Goal: Information Seeking & Learning: Check status

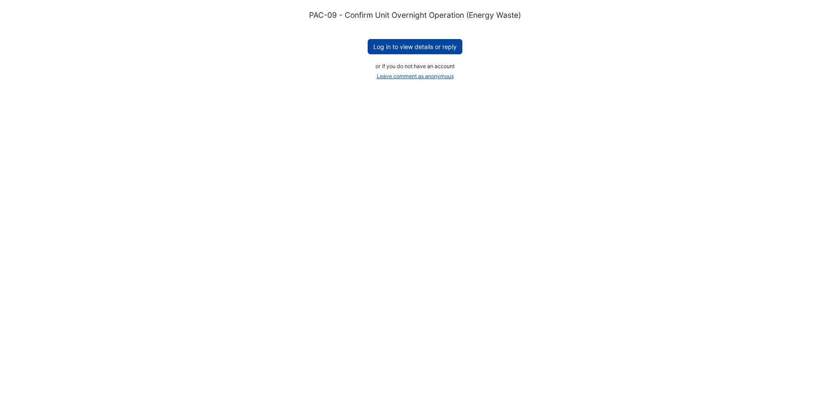
click at [413, 46] on button "Log in to view details or reply" at bounding box center [415, 46] width 95 height 15
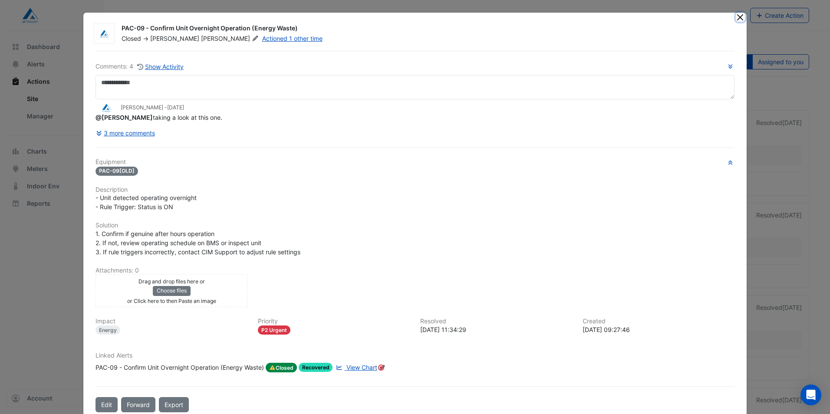
click at [736, 16] on button "Close" at bounding box center [740, 17] width 9 height 9
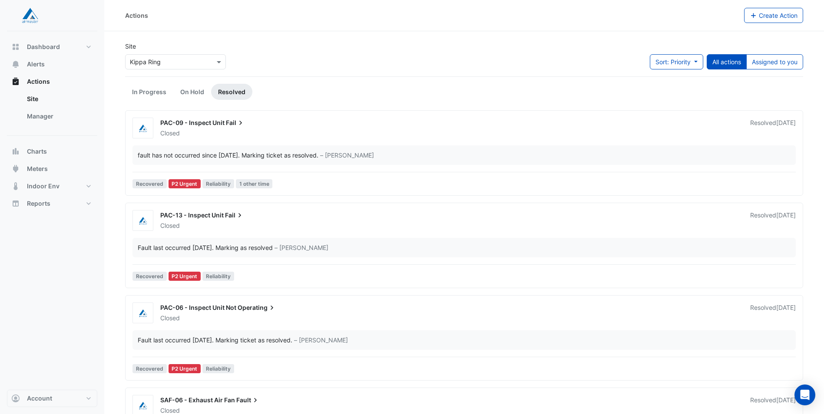
click at [540, 125] on div "PAC-09 - Inspect Unit Fail" at bounding box center [449, 124] width 579 height 10
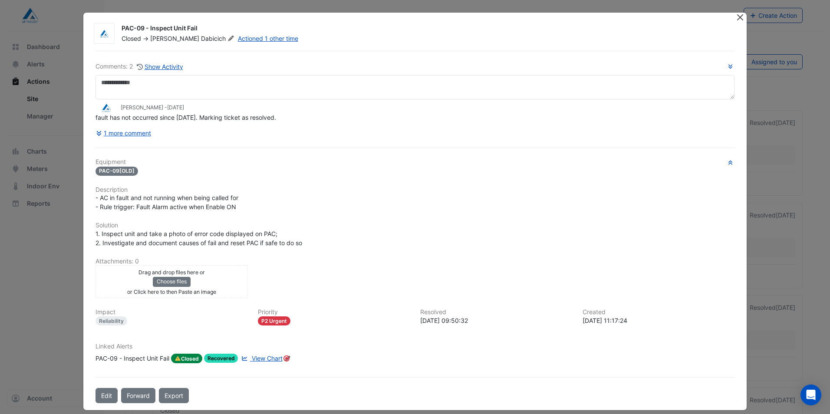
drag, startPoint x: 735, startPoint y: 22, endPoint x: 739, endPoint y: 13, distance: 9.7
click at [739, 13] on div at bounding box center [741, 18] width 11 height 10
click at [737, 17] on button "Close" at bounding box center [740, 17] width 9 height 9
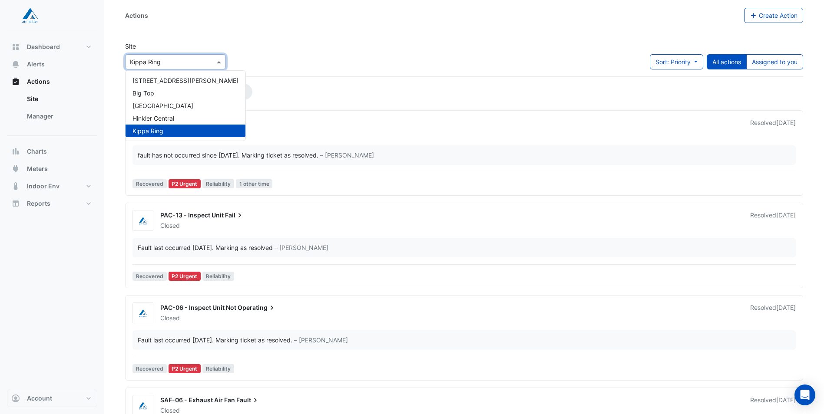
click at [220, 63] on span at bounding box center [220, 61] width 11 height 9
click at [149, 123] on div "Hinkler Central" at bounding box center [185, 118] width 120 height 13
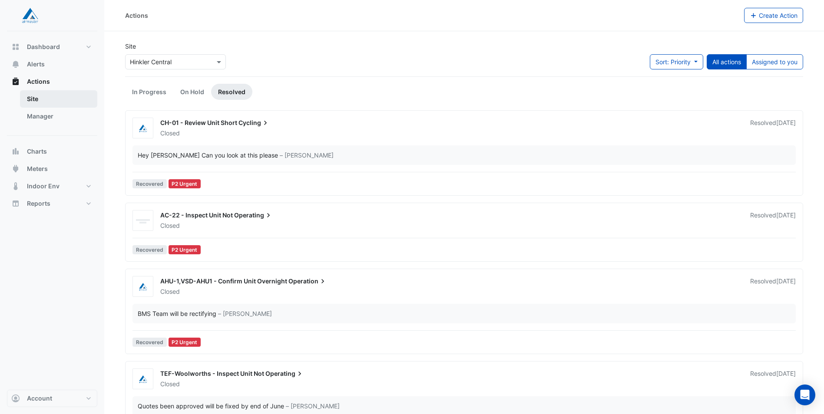
click at [57, 97] on link "Site" at bounding box center [58, 98] width 77 height 17
click at [143, 93] on link "In Progress" at bounding box center [149, 92] width 48 height 16
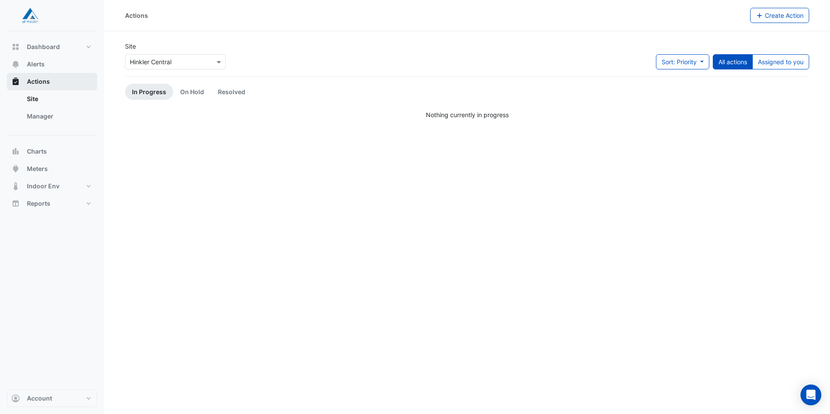
click at [45, 83] on span "Actions" at bounding box center [38, 81] width 23 height 9
click at [51, 48] on span "Dashboard" at bounding box center [43, 47] width 33 height 9
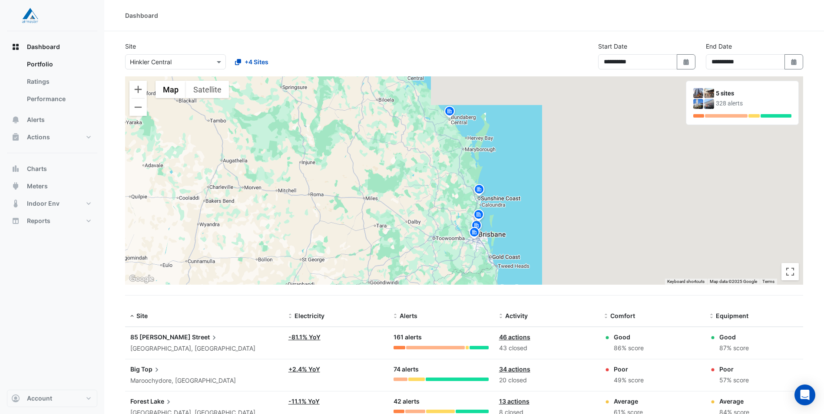
click at [447, 107] on img at bounding box center [449, 112] width 14 height 15
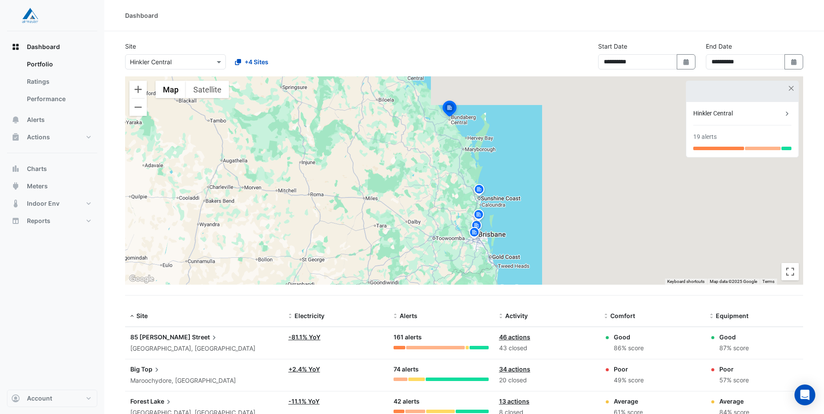
click at [729, 127] on div "Hinkler Central 19 alerts" at bounding box center [742, 129] width 112 height 55
click at [776, 112] on div "Hinkler Central" at bounding box center [737, 113] width 89 height 9
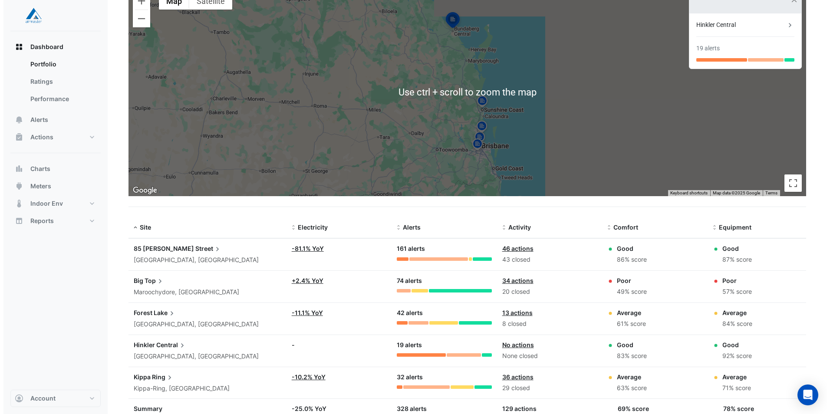
scroll to position [124, 0]
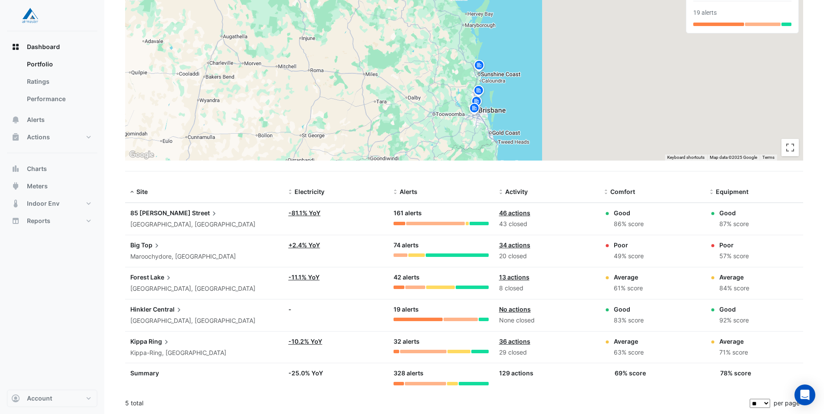
click at [168, 309] on span "Central" at bounding box center [168, 310] width 30 height 10
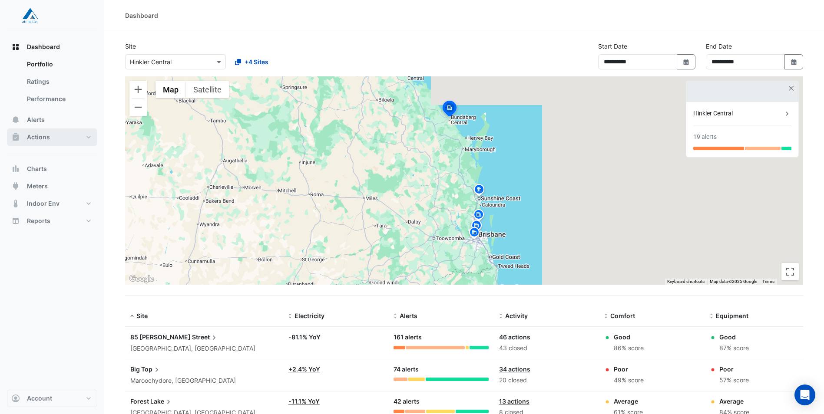
click at [49, 135] on span "Actions" at bounding box center [38, 137] width 23 height 9
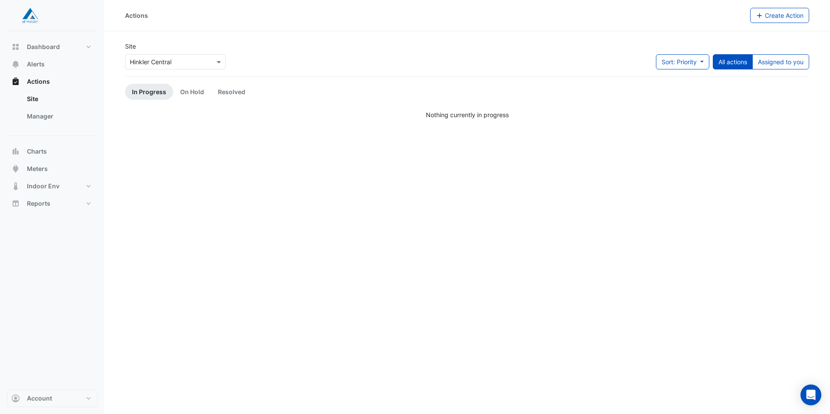
click at [150, 92] on link "In Progress" at bounding box center [149, 92] width 48 height 16
